Goal: Task Accomplishment & Management: Complete application form

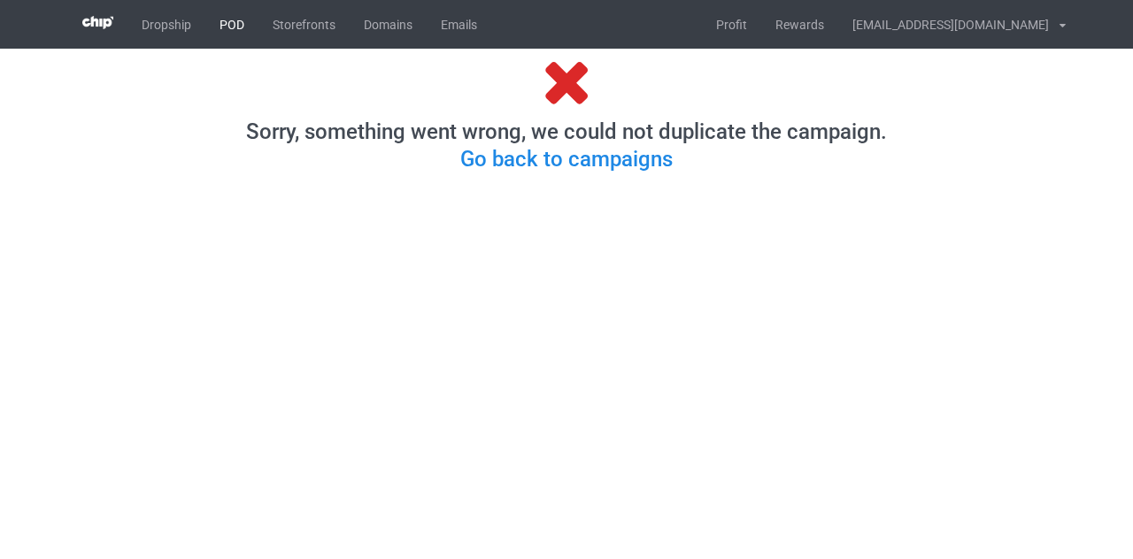
click at [220, 20] on link "POD" at bounding box center [231, 24] width 53 height 49
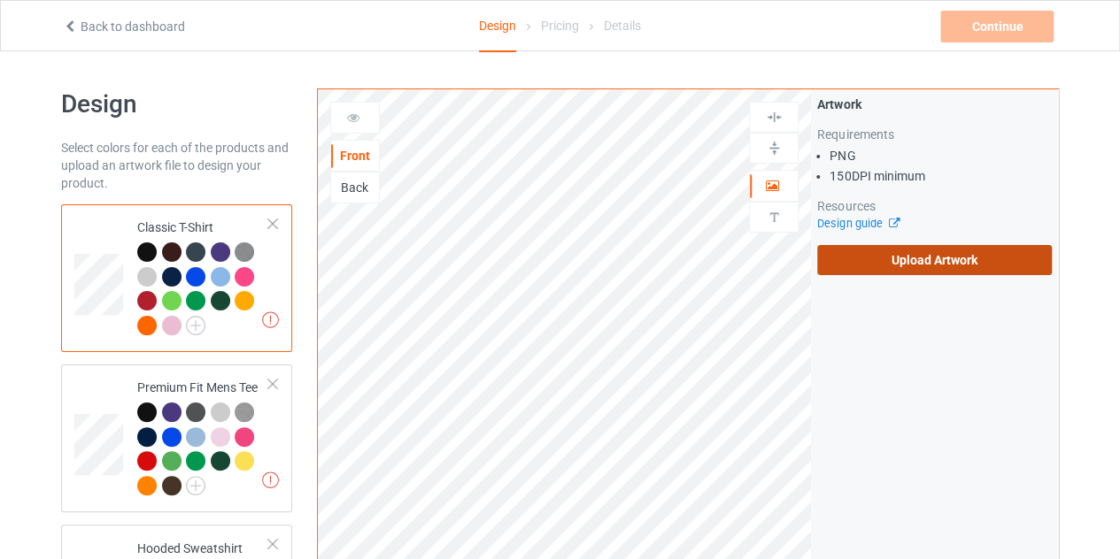
click at [883, 248] on label "Upload Artwork" at bounding box center [934, 260] width 235 height 30
click at [0, 0] on input "Upload Artwork" at bounding box center [0, 0] width 0 height 0
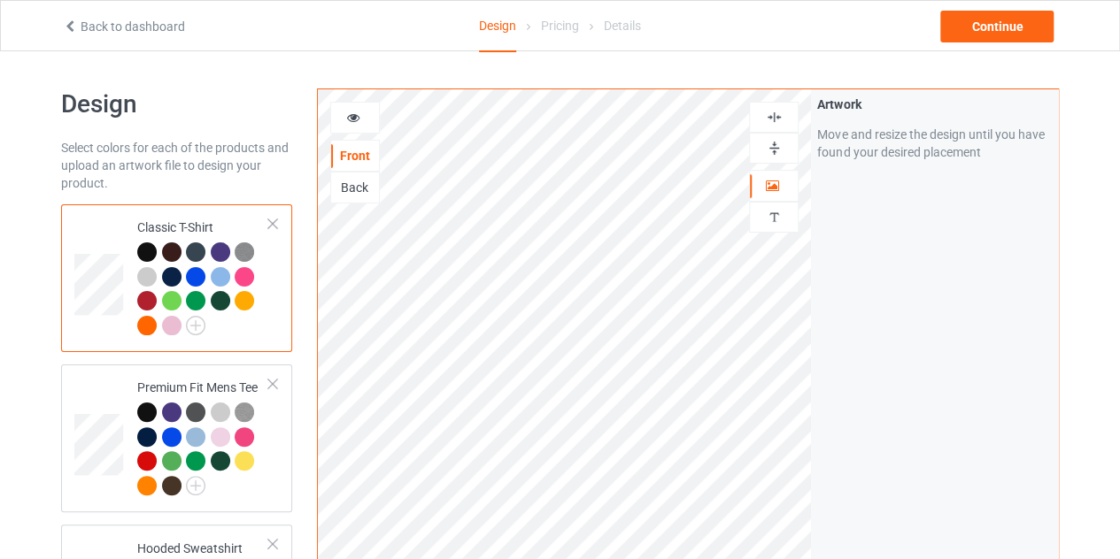
click at [150, 252] on div at bounding box center [146, 252] width 19 height 19
click at [995, 29] on div "Continue" at bounding box center [996, 27] width 113 height 32
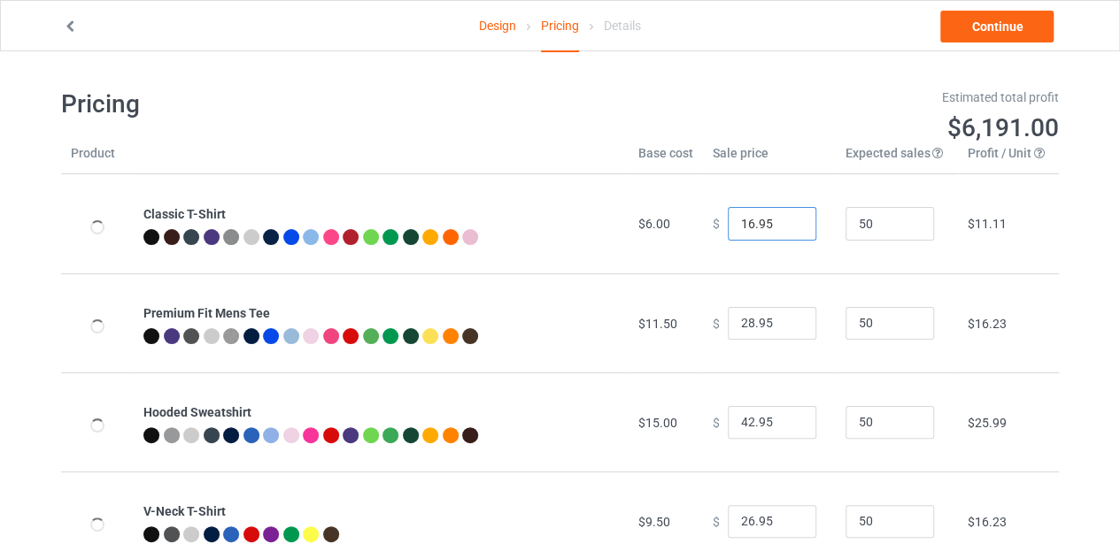
click at [788, 227] on input "16.95" at bounding box center [772, 224] width 89 height 34
click at [788, 227] on input "15.95" at bounding box center [772, 224] width 89 height 34
type input "14.95"
click at [788, 227] on input "14.95" at bounding box center [772, 224] width 89 height 34
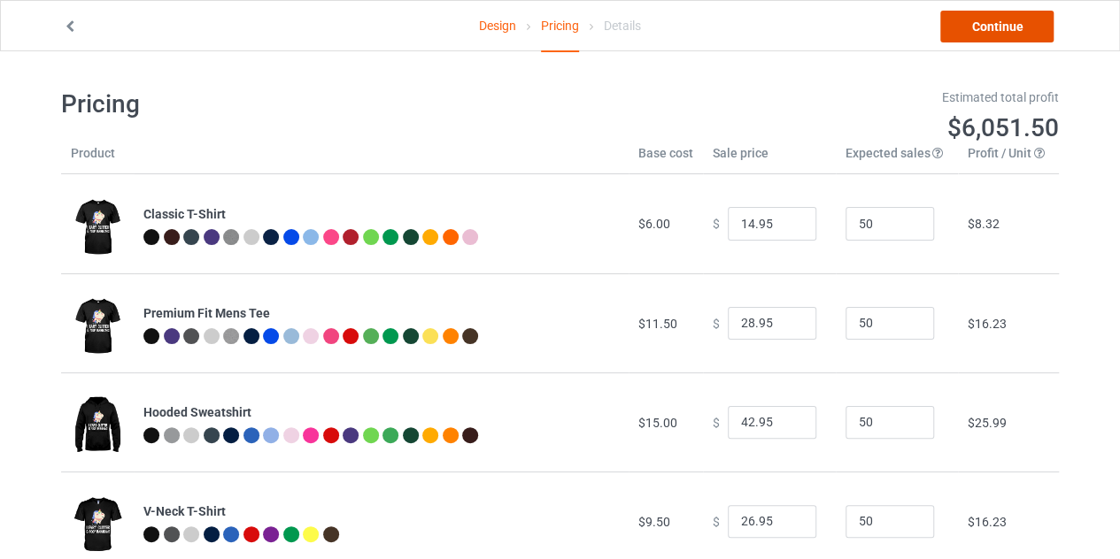
click at [994, 24] on link "Continue" at bounding box center [996, 27] width 113 height 32
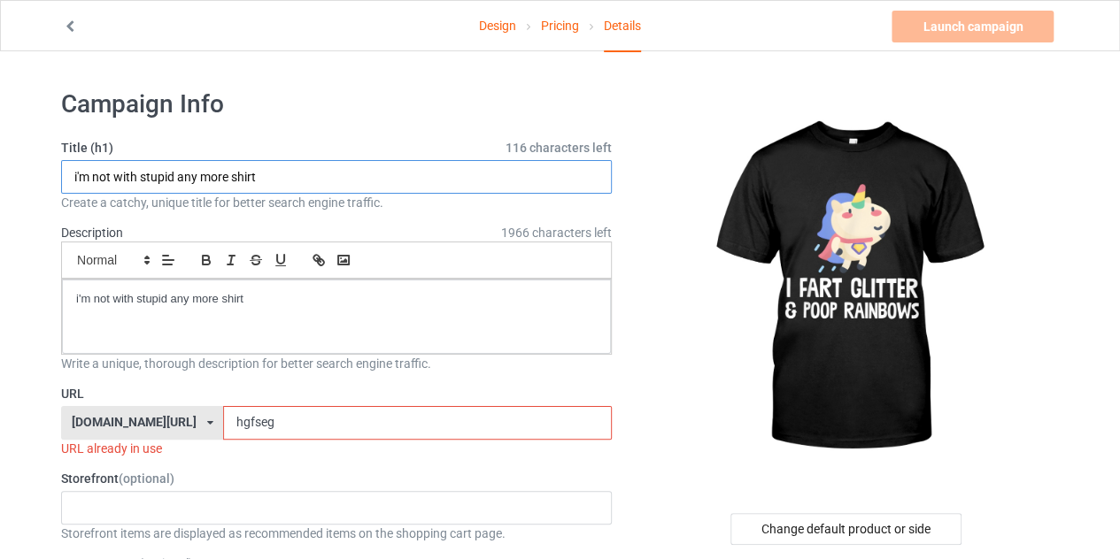
drag, startPoint x: 233, startPoint y: 174, endPoint x: 79, endPoint y: 180, distance: 154.1
click at [79, 180] on input "i'm not with stupid any more shirt" at bounding box center [336, 177] width 551 height 34
click at [81, 174] on input "ii fashirt" at bounding box center [336, 177] width 551 height 34
click at [90, 178] on input "i fashirt" at bounding box center [336, 177] width 551 height 34
type input "i fart glitter and poop rainbows shirt"
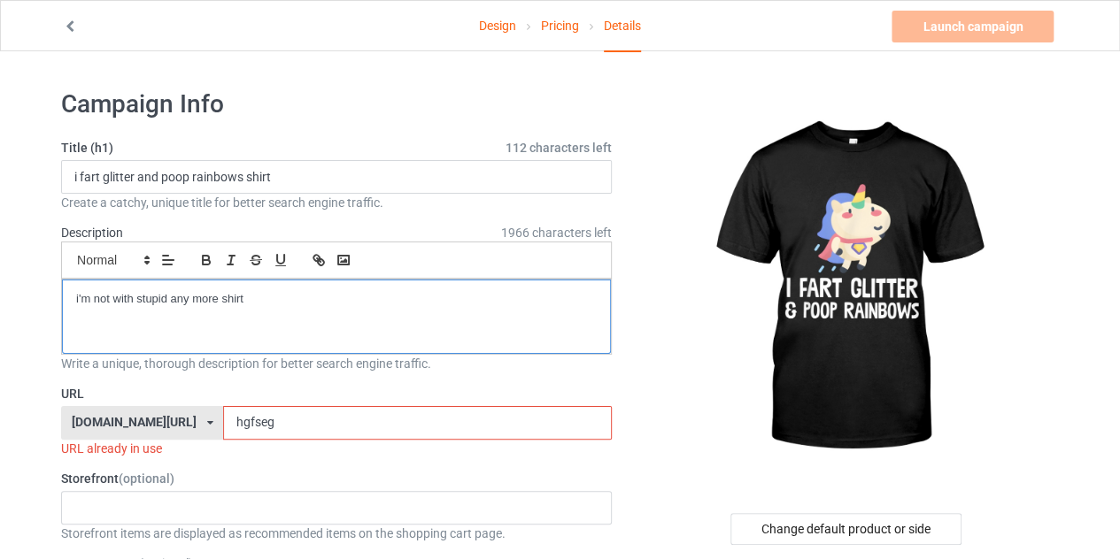
click at [269, 301] on p "i'm not with stupid any more shirt" at bounding box center [336, 299] width 521 height 17
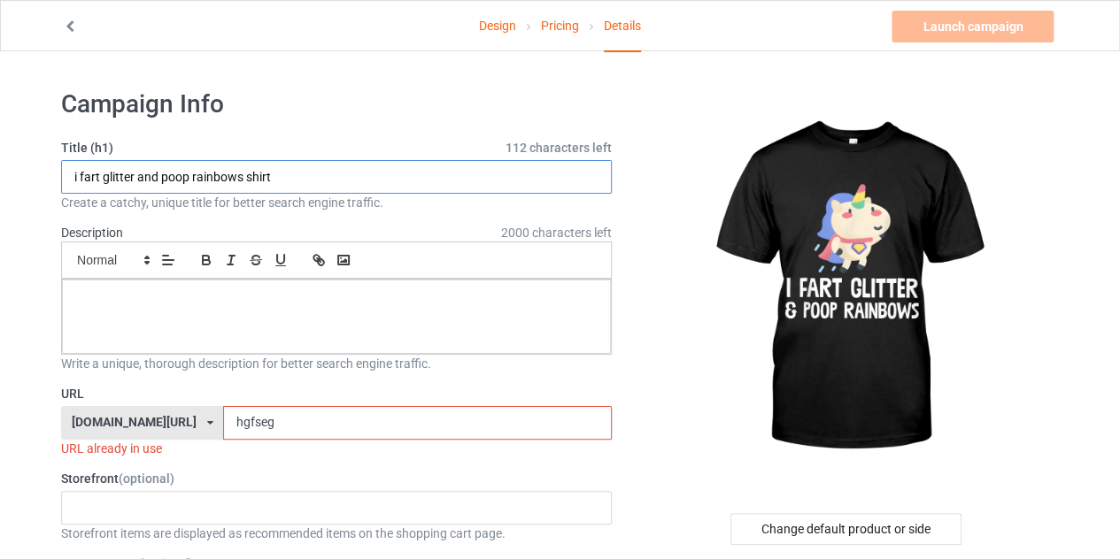
click at [287, 179] on input "i fart glitter and poop rainbows shirt" at bounding box center [336, 177] width 551 height 34
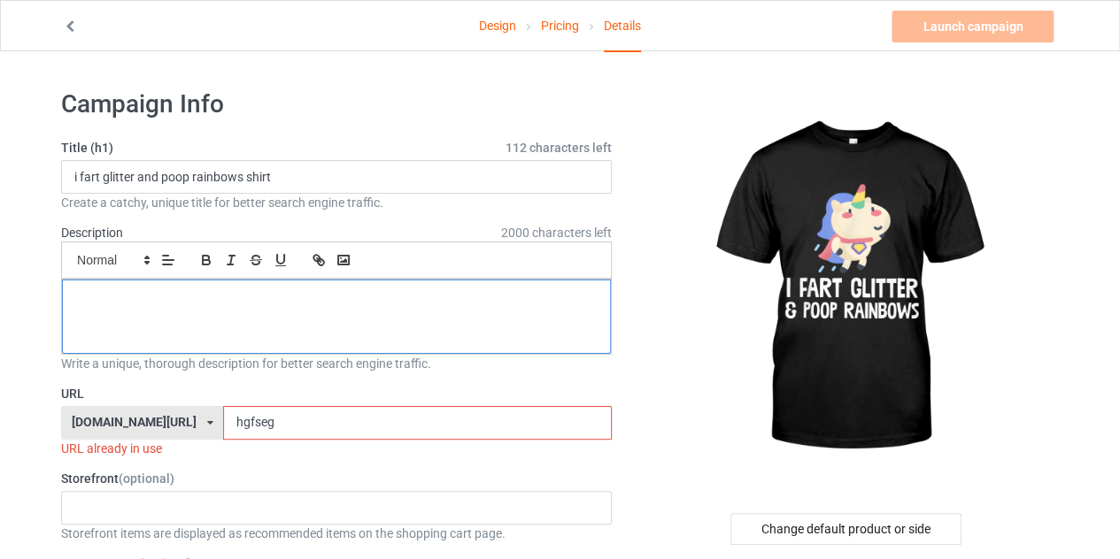
click at [290, 326] on div at bounding box center [336, 317] width 549 height 74
click at [276, 413] on input "hgfseg" at bounding box center [417, 423] width 388 height 34
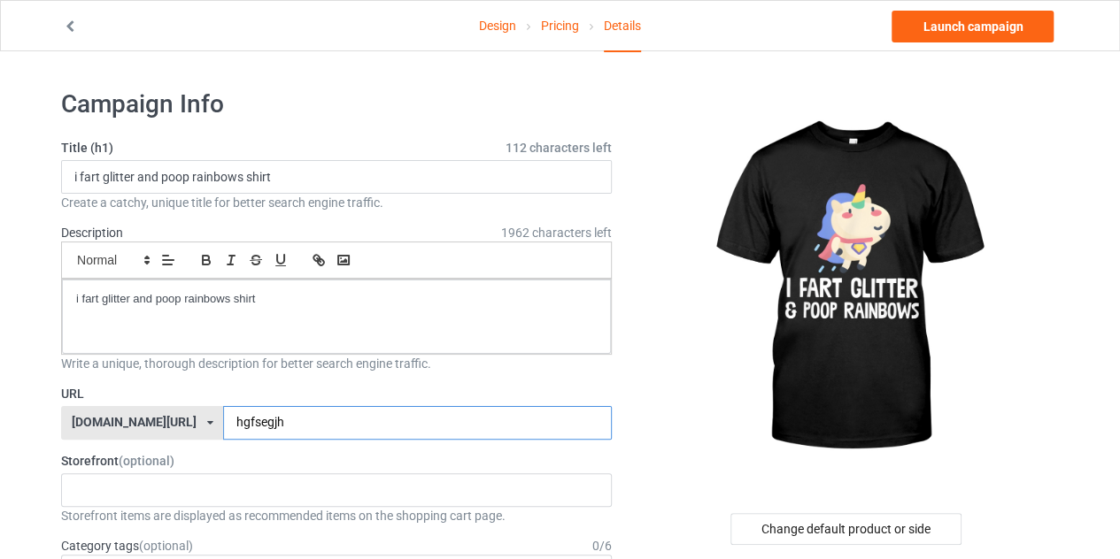
type input "hgfsegjh"
click at [498, 31] on link "Design" at bounding box center [497, 26] width 37 height 50
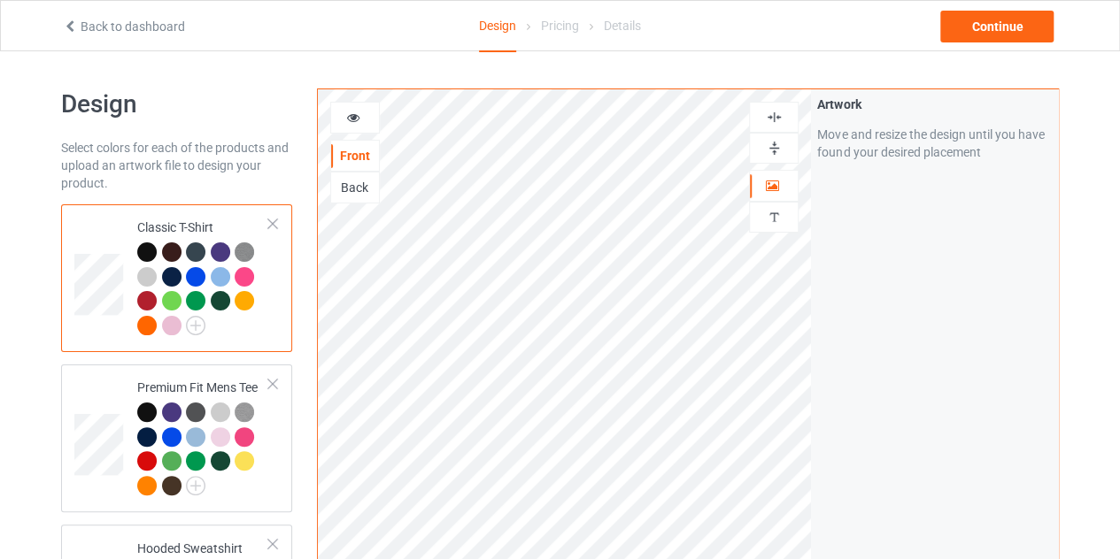
click at [774, 126] on div at bounding box center [774, 117] width 50 height 31
click at [994, 33] on div "Continue" at bounding box center [996, 27] width 113 height 32
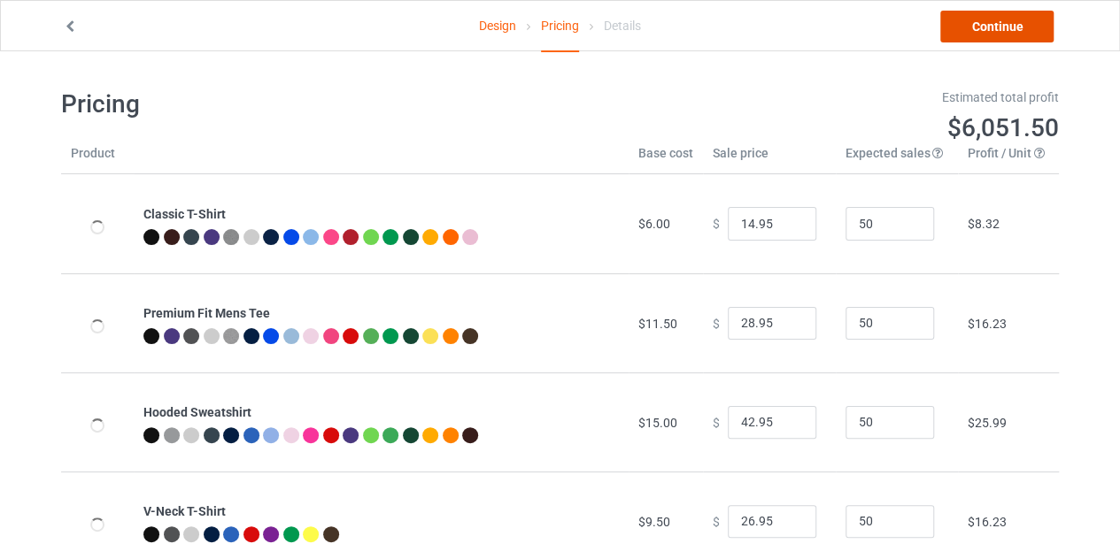
click at [994, 33] on link "Continue" at bounding box center [996, 27] width 113 height 32
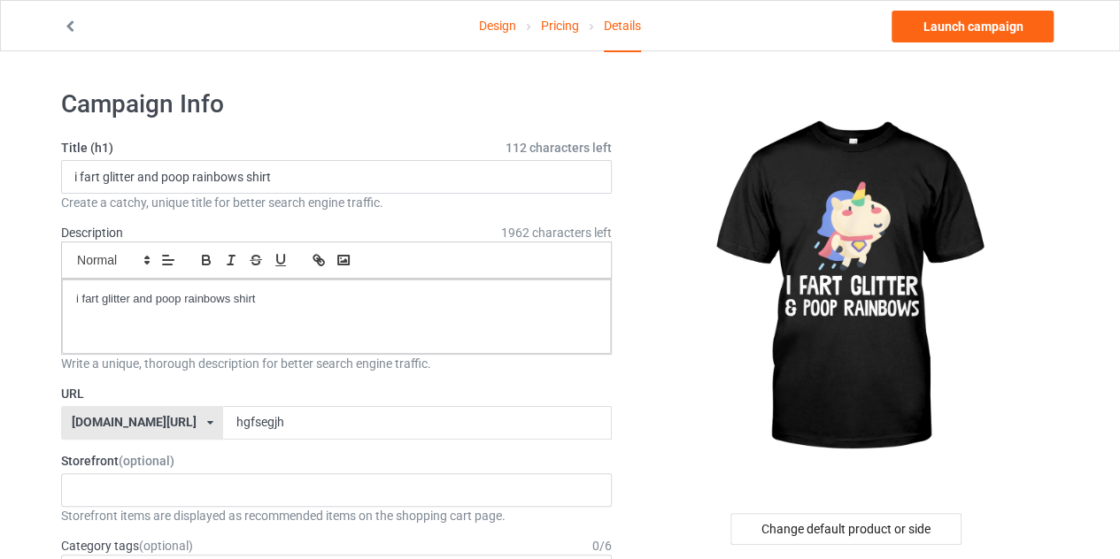
click at [505, 26] on link "Design" at bounding box center [497, 26] width 37 height 50
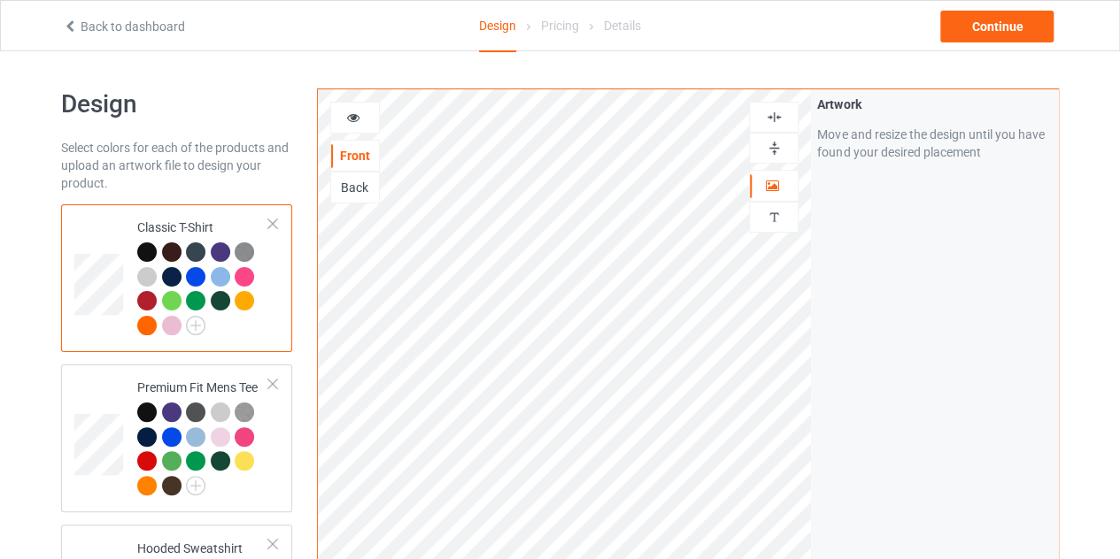
click at [770, 113] on img at bounding box center [774, 117] width 17 height 17
click at [995, 29] on div "Continue" at bounding box center [996, 27] width 113 height 32
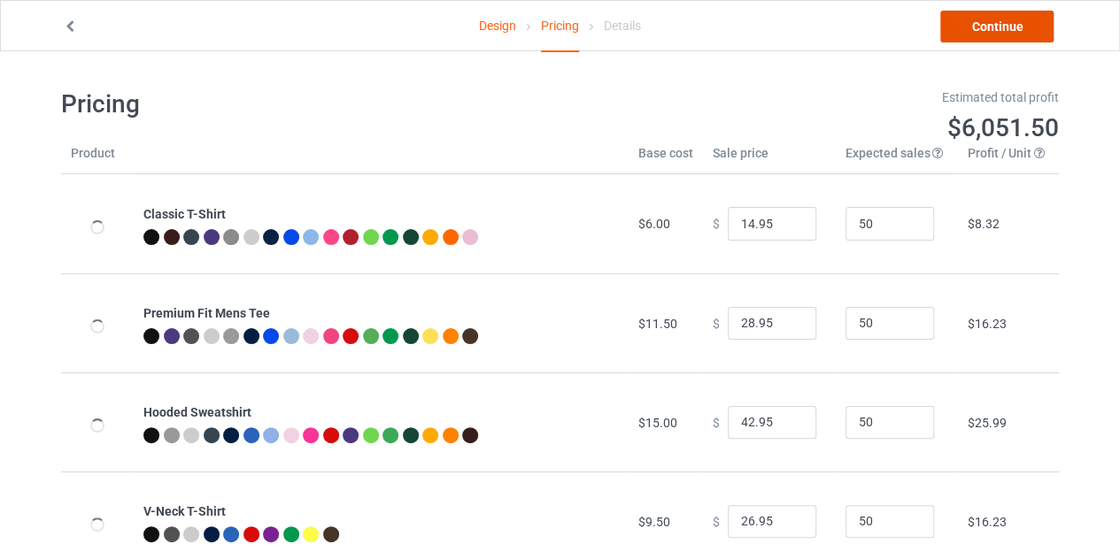
click at [995, 29] on link "Continue" at bounding box center [996, 27] width 113 height 32
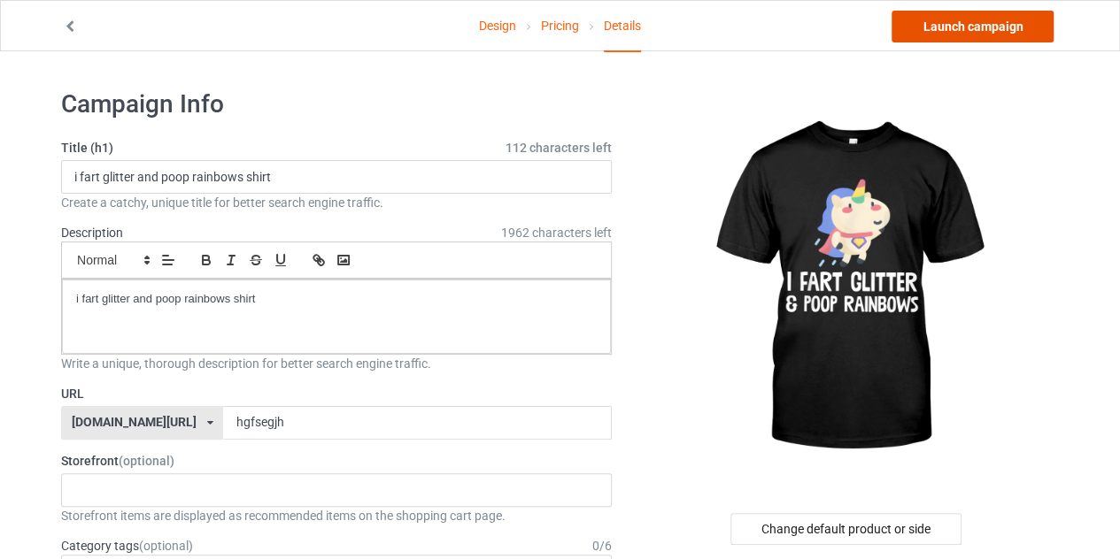
click at [944, 26] on link "Launch campaign" at bounding box center [972, 27] width 162 height 32
